Goal: Find specific fact: Find specific fact

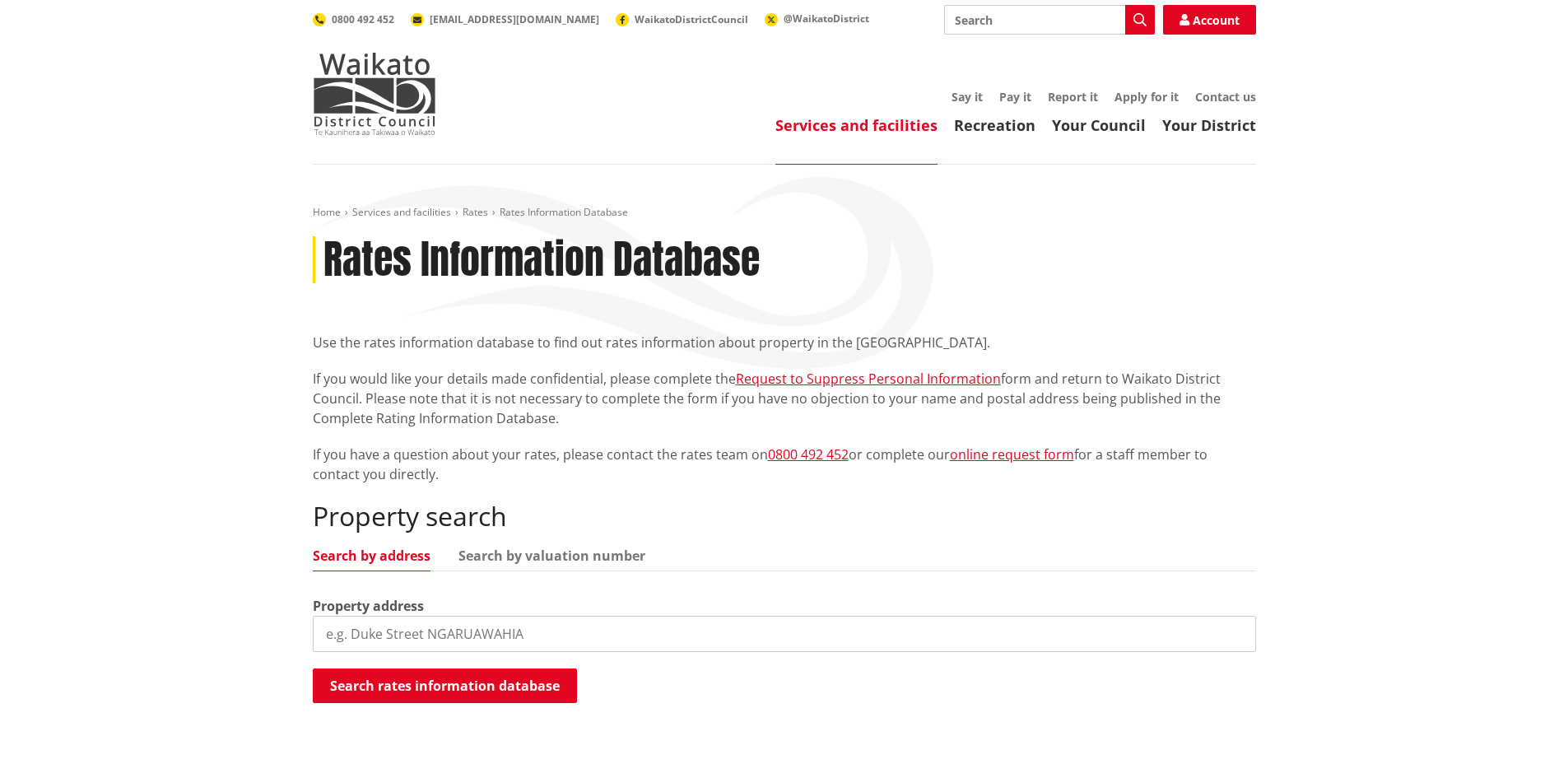
click at [411, 635] on input "search" at bounding box center [784, 633] width 943 height 36
drag, startPoint x: 456, startPoint y: 636, endPoint x: 185, endPoint y: 627, distance: 271.1
click at [189, 623] on div "Home Services and facilities Rates Rates Information Database Rates Information…" at bounding box center [784, 495] width 1568 height 661
type input "4"
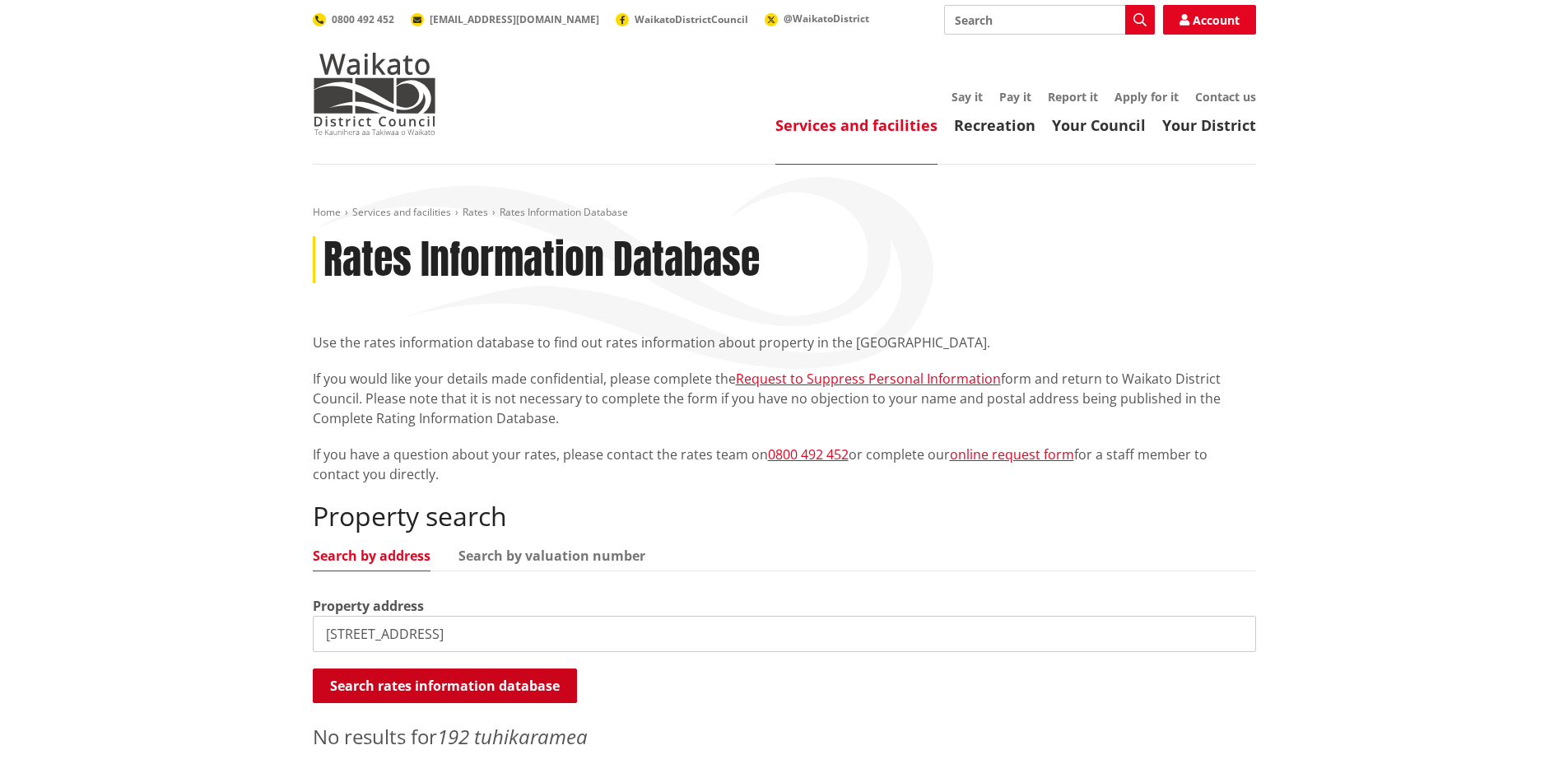
click at [426, 680] on button "Search rates information database" at bounding box center [445, 685] width 264 height 35
drag, startPoint x: 342, startPoint y: 637, endPoint x: 237, endPoint y: 641, distance: 105.1
click at [237, 641] on div "Home Services and facilities Rates Rates Information Database Rates Information…" at bounding box center [784, 495] width 1568 height 661
type input "41 york street"
click at [378, 691] on button "Search rates information database" at bounding box center [445, 685] width 264 height 35
